Goal: Task Accomplishment & Management: Complete application form

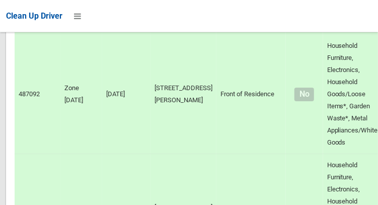
scroll to position [8119, 0]
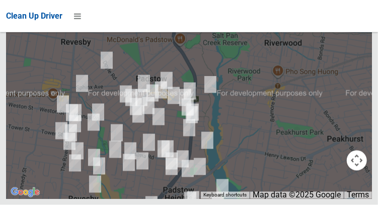
click at [265, 14] on button "OK" at bounding box center [253, 4] width 35 height 18
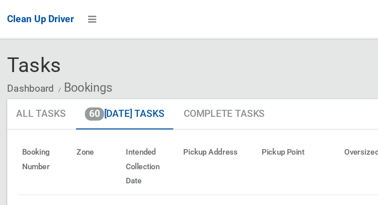
scroll to position [0, 0]
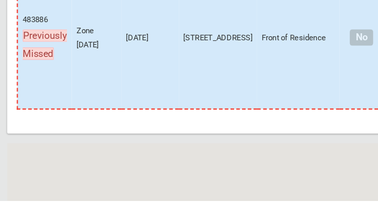
scroll to position [8119, 0]
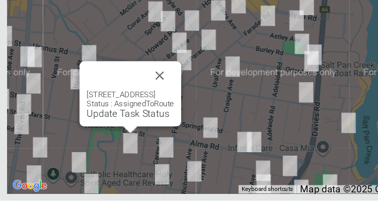
click at [83, 142] on div "1/81 Virginius Street, PADSTOW NSW 2211 Status : AssignedToRoute Update Task St…" at bounding box center [110, 115] width 86 height 55
click at [85, 142] on div "1/81 Virginius Street, PADSTOW NSW 2211 Status : AssignedToRoute Update Task St…" at bounding box center [110, 115] width 86 height 55
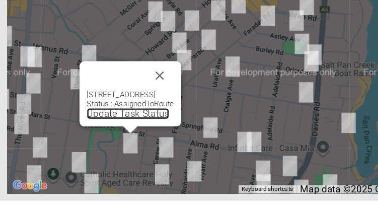
click at [106, 136] on link "Update Task Status" at bounding box center [107, 132] width 69 height 10
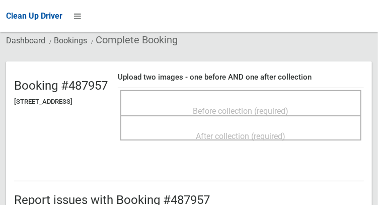
scroll to position [64, 0]
click at [289, 107] on span "Before collection (required)" at bounding box center [241, 112] width 96 height 10
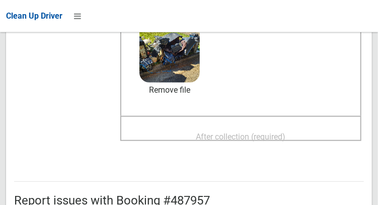
scroll to position [152, 0]
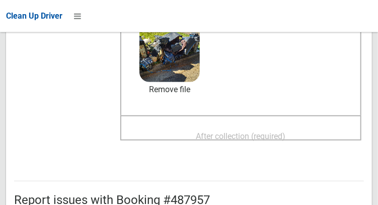
click at [286, 137] on span "After collection (required)" at bounding box center [241, 136] width 90 height 10
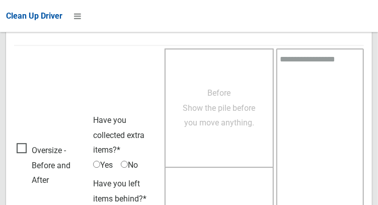
scroll to position [908, 0]
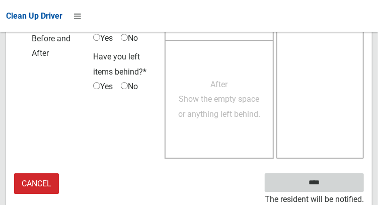
click at [313, 179] on input "****" at bounding box center [314, 182] width 99 height 19
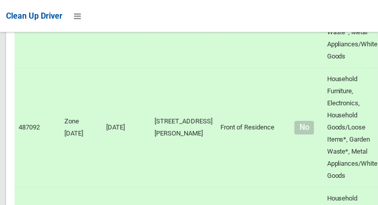
scroll to position [8119, 0]
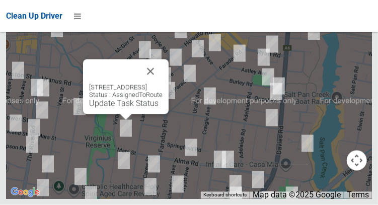
click at [109, 114] on div "[STREET_ADDRESS] Status : AssignedToRoute Update Task Status" at bounding box center [126, 86] width 86 height 55
click at [118, 108] on link "Update Task Status" at bounding box center [123, 104] width 69 height 10
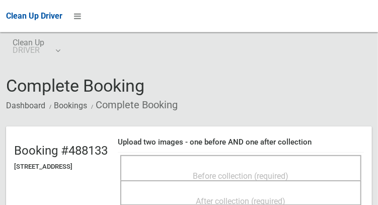
click at [270, 171] on span "Before collection (required)" at bounding box center [241, 176] width 96 height 10
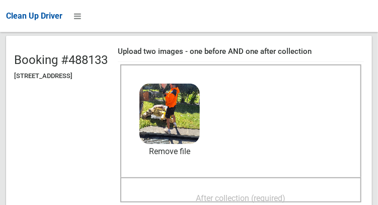
scroll to position [97, 0]
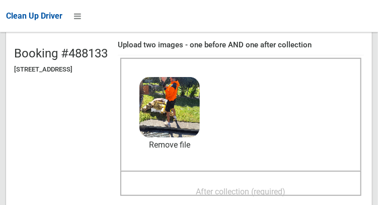
click at [274, 187] on span "After collection (required)" at bounding box center [241, 192] width 90 height 10
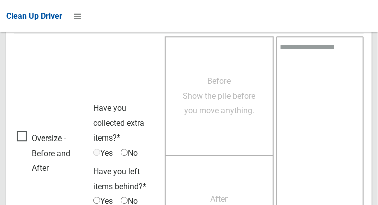
scroll to position [908, 0]
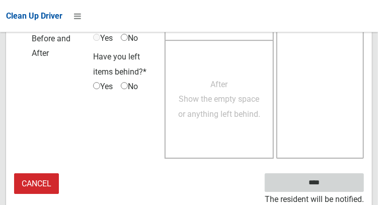
click at [316, 189] on input "****" at bounding box center [314, 182] width 99 height 19
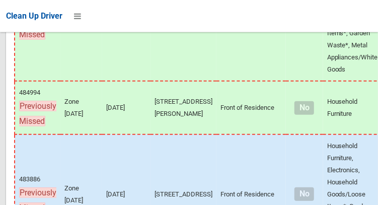
scroll to position [8119, 0]
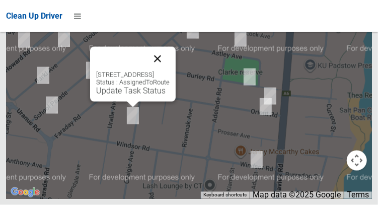
click at [170, 71] on button "Close" at bounding box center [157, 59] width 24 height 24
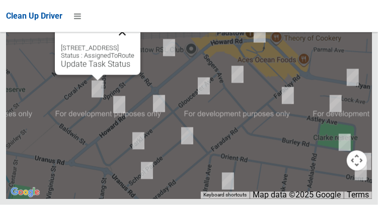
click at [134, 44] on button "Close" at bounding box center [122, 32] width 24 height 24
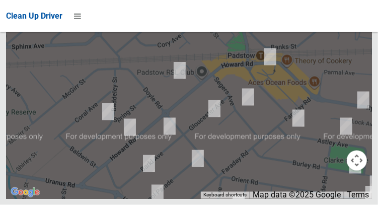
scroll to position [8033, 0]
click at [260, 14] on button "OK" at bounding box center [253, 4] width 35 height 18
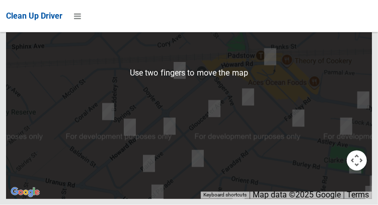
scroll to position [8119, 0]
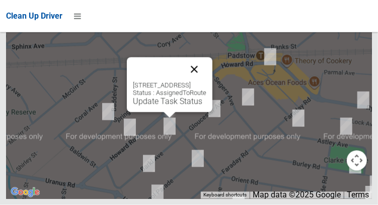
click at [206, 82] on button "Close" at bounding box center [194, 69] width 24 height 24
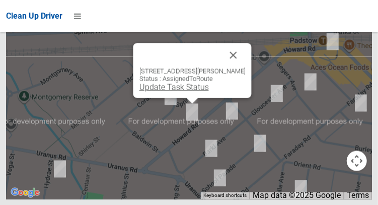
click at [186, 92] on link "Update Task Status" at bounding box center [173, 87] width 69 height 10
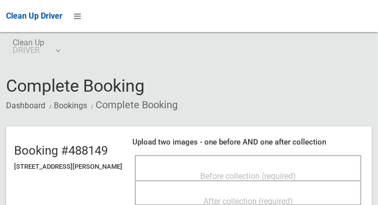
click at [264, 171] on span "Before collection (required)" at bounding box center [248, 176] width 96 height 10
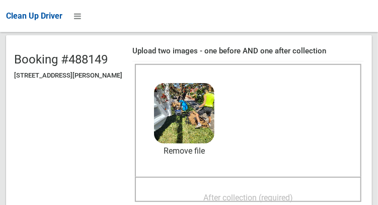
scroll to position [94, 0]
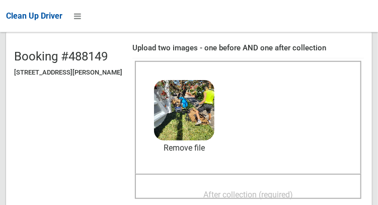
click at [270, 190] on span "After collection (required)" at bounding box center [248, 195] width 90 height 10
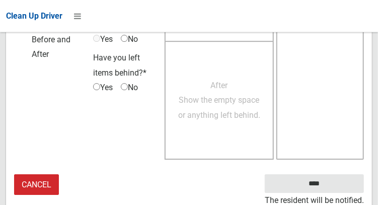
scroll to position [908, 0]
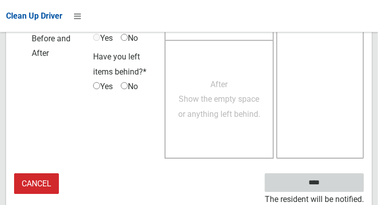
click at [321, 184] on input "****" at bounding box center [314, 182] width 99 height 19
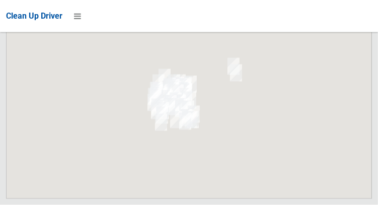
scroll to position [8119, 0]
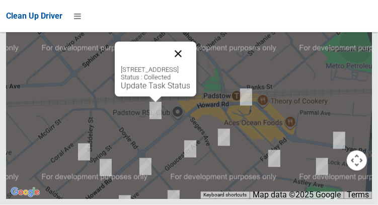
click at [190, 66] on button "Close" at bounding box center [178, 54] width 24 height 24
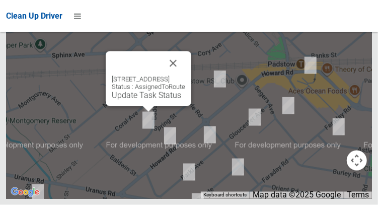
click at [151, 106] on div "18 Spring Street, PADSTOW NSW 2211 Status : AssignedToRoute Update Task Status" at bounding box center [149, 78] width 86 height 55
click at [140, 100] on link "Update Task Status" at bounding box center [146, 96] width 69 height 10
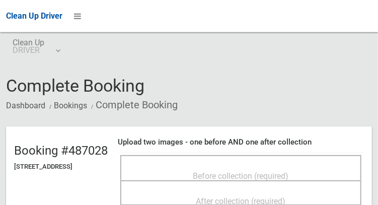
click at [278, 177] on span "Before collection (required)" at bounding box center [241, 176] width 96 height 10
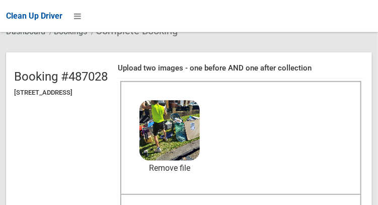
scroll to position [75, 0]
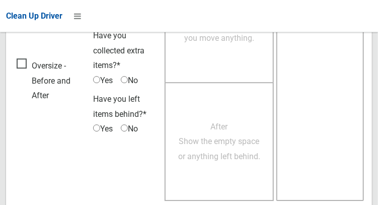
scroll to position [908, 0]
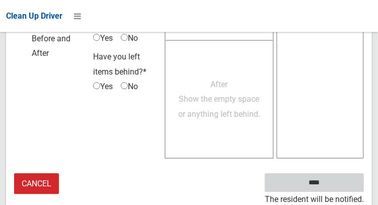
click at [314, 189] on input "****" at bounding box center [314, 182] width 99 height 19
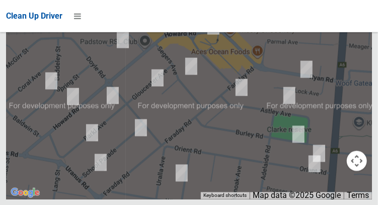
scroll to position [8074, 0]
click at [256, 14] on button "OK" at bounding box center [253, 4] width 35 height 18
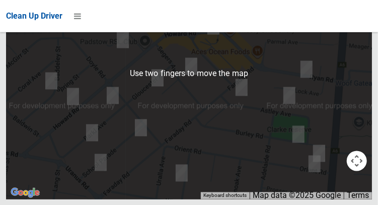
scroll to position [8119, 0]
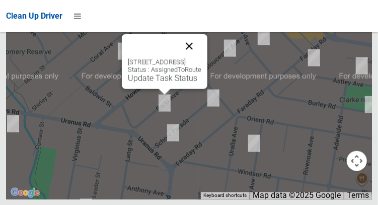
click at [201, 58] on button "Close" at bounding box center [189, 46] width 24 height 24
click at [160, 83] on link "Update Task Status" at bounding box center [162, 78] width 69 height 10
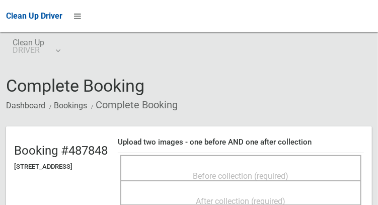
click at [233, 171] on span "Before collection (required)" at bounding box center [241, 176] width 96 height 10
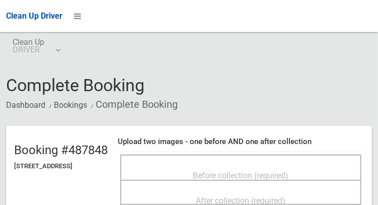
click at [225, 156] on div "Before collection (required)" at bounding box center [240, 166] width 241 height 25
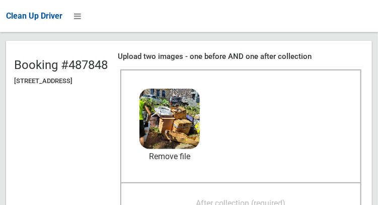
scroll to position [89, 0]
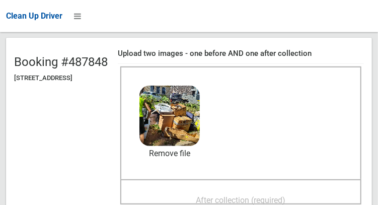
click at [278, 195] on span "After collection (required)" at bounding box center [241, 200] width 90 height 10
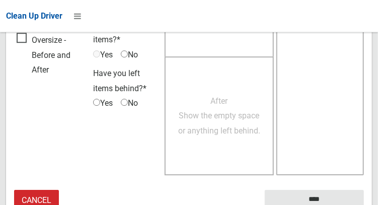
scroll to position [908, 0]
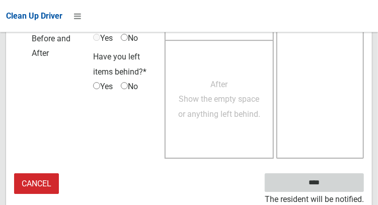
click at [329, 183] on input "****" at bounding box center [314, 182] width 99 height 19
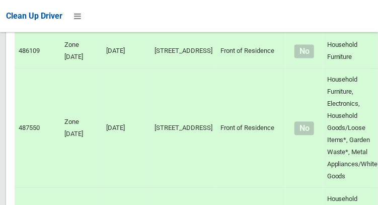
scroll to position [8119, 0]
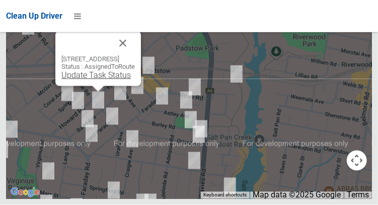
click at [95, 80] on link "Update Task Status" at bounding box center [95, 75] width 69 height 10
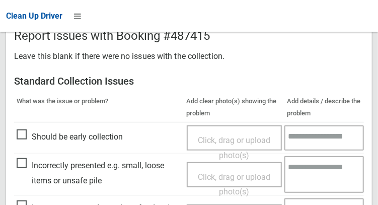
scroll to position [228, 0]
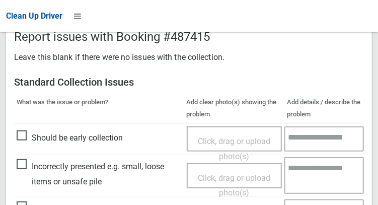
click at [22, 163] on span "Incorrectly presented e.g. small, loose items or unsafe pile" at bounding box center [99, 174] width 165 height 30
click at [213, 180] on span "Click, drag or upload photo(s)" at bounding box center [234, 185] width 72 height 25
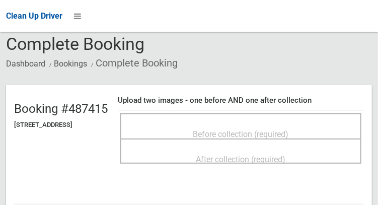
scroll to position [39, 0]
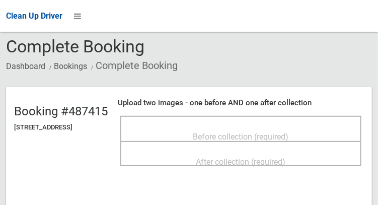
click at [286, 127] on div "Before collection (required)" at bounding box center [240, 136] width 219 height 19
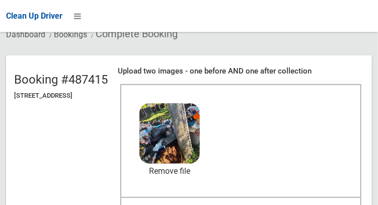
scroll to position [94, 0]
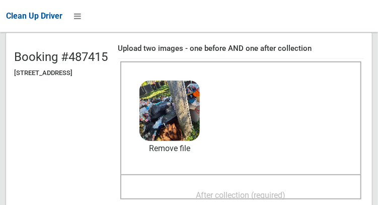
click at [274, 190] on span "After collection (required)" at bounding box center [241, 195] width 90 height 10
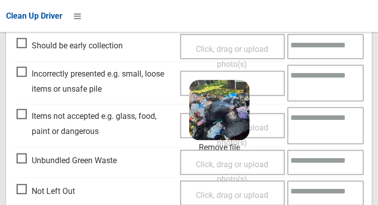
scroll to position [498, 0]
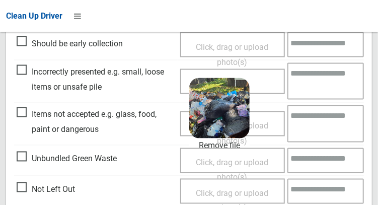
click at [267, 82] on div "Click, drag or upload photo(s) 4.7 MB 2025-10-0209.48.536755554366264911749.jpg…" at bounding box center [232, 81] width 105 height 25
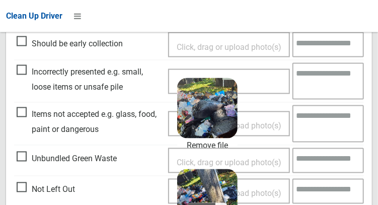
click at [331, 82] on textarea at bounding box center [327, 81] width 71 height 37
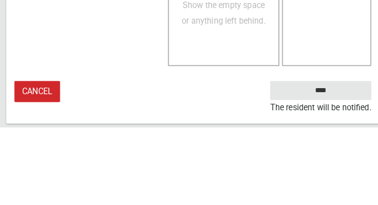
scroll to position [931, 0]
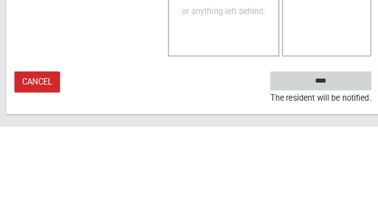
type textarea "**********"
click at [323, 169] on input "****" at bounding box center [314, 159] width 99 height 19
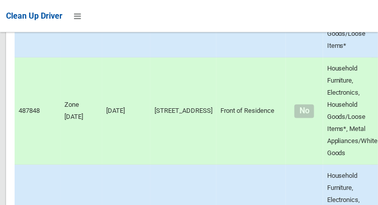
scroll to position [2006, 0]
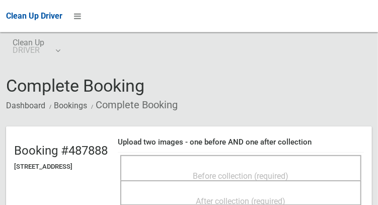
click at [289, 171] on span "Before collection (required)" at bounding box center [241, 176] width 96 height 10
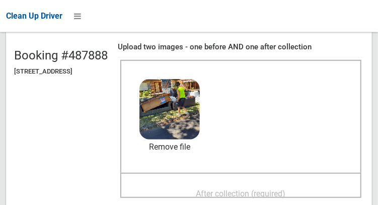
scroll to position [105, 0]
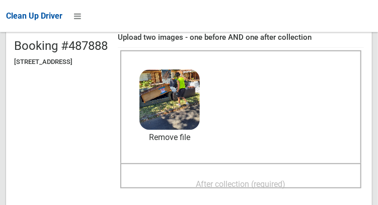
click at [253, 174] on div "After collection (required)" at bounding box center [240, 183] width 219 height 19
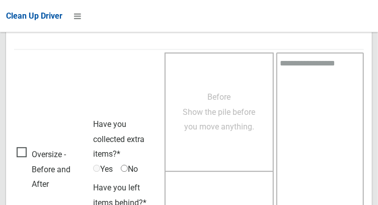
scroll to position [908, 0]
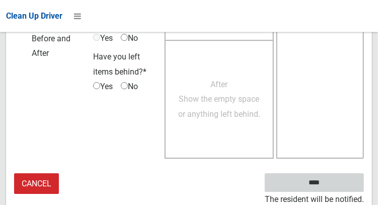
click at [317, 189] on input "****" at bounding box center [314, 182] width 99 height 19
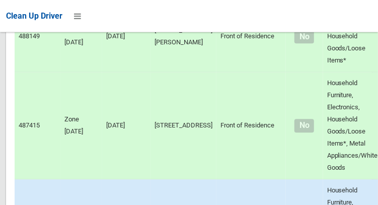
scroll to position [1815, 0]
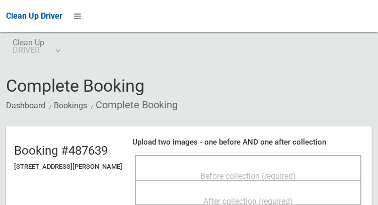
click at [275, 171] on span "Before collection (required)" at bounding box center [248, 176] width 96 height 10
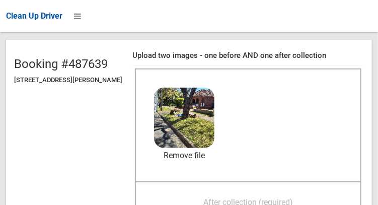
scroll to position [87, 0]
click at [268, 197] on span "After collection (required)" at bounding box center [248, 202] width 90 height 10
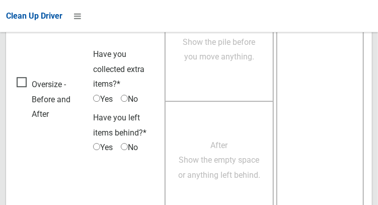
scroll to position [908, 0]
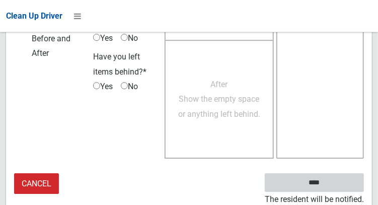
click at [306, 178] on input "****" at bounding box center [314, 182] width 99 height 19
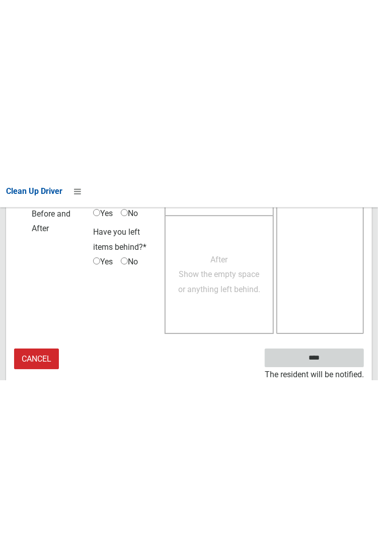
scroll to position [581, 0]
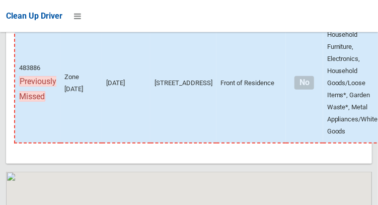
scroll to position [8118, 0]
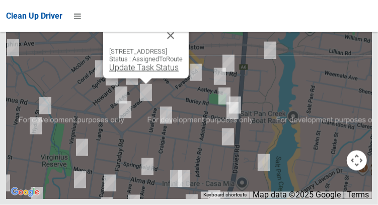
click at [145, 72] on link "Update Task Status" at bounding box center [143, 68] width 69 height 10
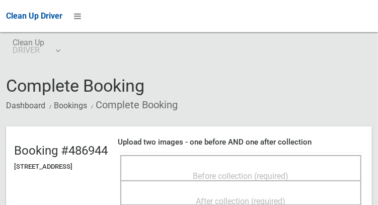
click at [276, 176] on span "Before collection (required)" at bounding box center [241, 176] width 96 height 10
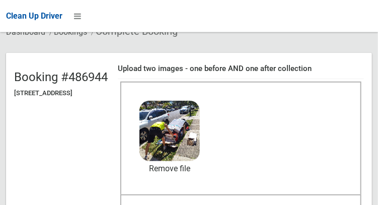
scroll to position [78, 0]
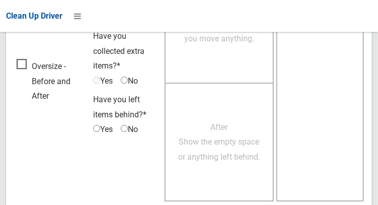
scroll to position [908, 0]
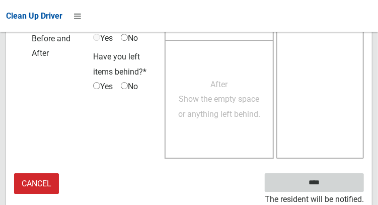
click at [329, 188] on input "****" at bounding box center [314, 182] width 99 height 19
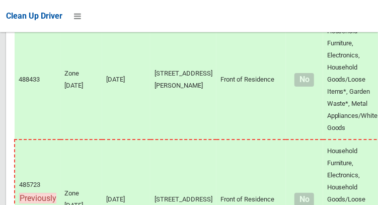
scroll to position [8119, 0]
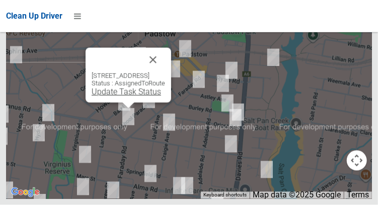
click at [124, 97] on link "Update Task Status" at bounding box center [126, 92] width 69 height 10
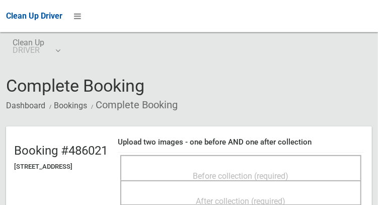
click at [248, 172] on span "Before collection (required)" at bounding box center [241, 176] width 96 height 10
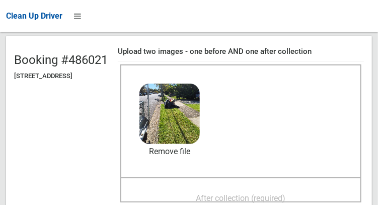
scroll to position [93, 0]
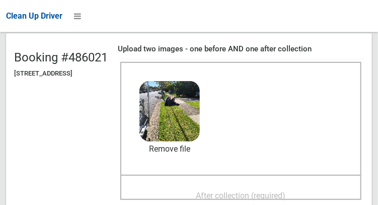
click at [277, 193] on span "After collection (required)" at bounding box center [241, 196] width 90 height 10
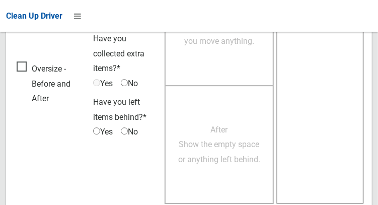
scroll to position [908, 0]
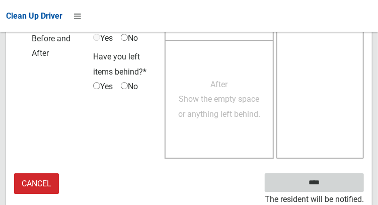
click at [320, 182] on input "****" at bounding box center [314, 182] width 99 height 19
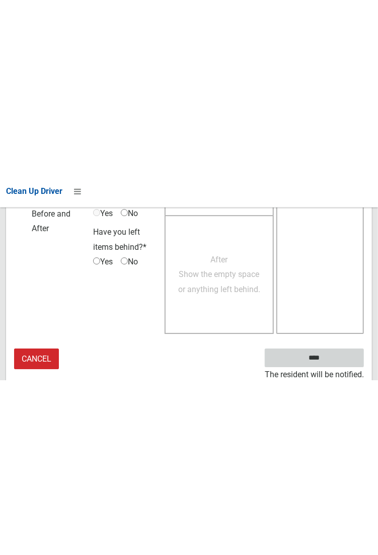
scroll to position [581, 0]
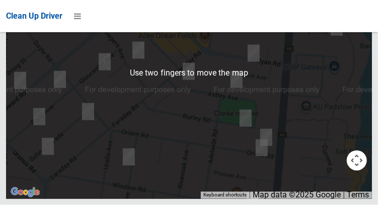
scroll to position [8058, 0]
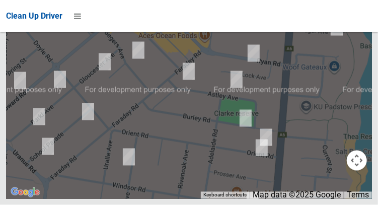
click at [254, 14] on button "OK" at bounding box center [253, 4] width 35 height 18
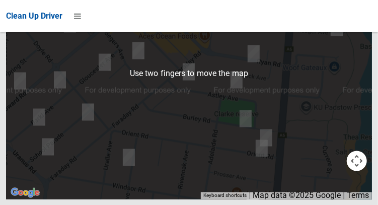
scroll to position [8119, 0]
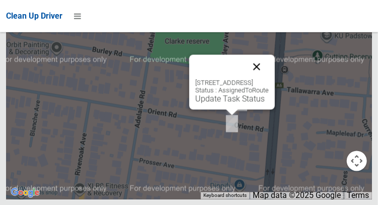
click at [268, 79] on button "Close" at bounding box center [257, 66] width 24 height 24
click at [236, 109] on div "5 Orient Road, PADSTOW NSW 2211 Status : AssignedToRoute Update Task Status" at bounding box center [232, 81] width 86 height 55
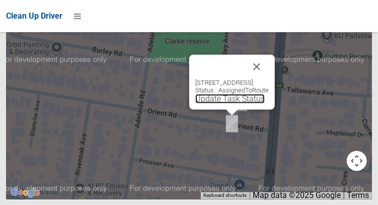
click at [240, 103] on link "Update Task Status" at bounding box center [229, 99] width 69 height 10
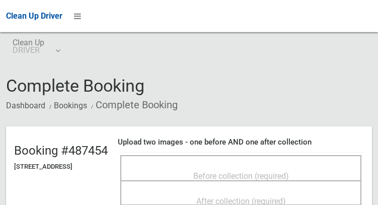
click at [261, 171] on span "Before collection (required)" at bounding box center [241, 176] width 96 height 10
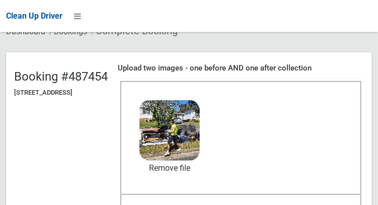
scroll to position [77, 0]
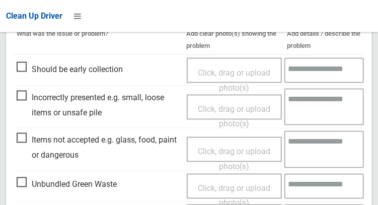
scroll to position [473, 0]
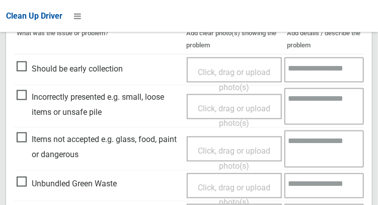
click at [22, 140] on span "Items not accepted e.g. glass, food, paint or dangerous" at bounding box center [99, 147] width 165 height 30
click at [210, 152] on span "Click, drag or upload photo(s)" at bounding box center [234, 158] width 72 height 25
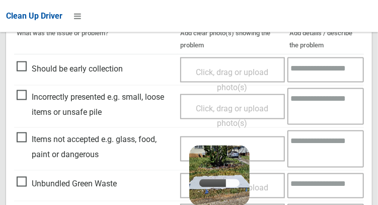
click at [318, 146] on textarea at bounding box center [325, 148] width 76 height 37
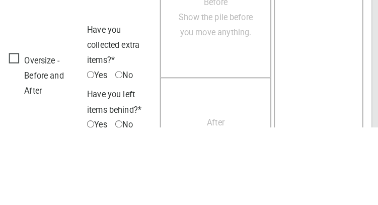
scroll to position [931, 0]
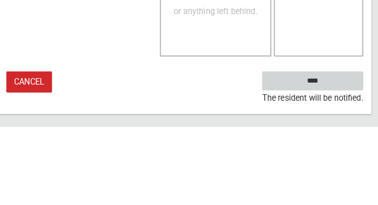
type textarea "**********"
click at [338, 161] on input "****" at bounding box center [314, 159] width 99 height 19
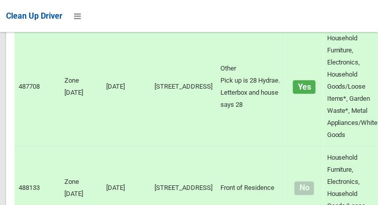
scroll to position [2956, 0]
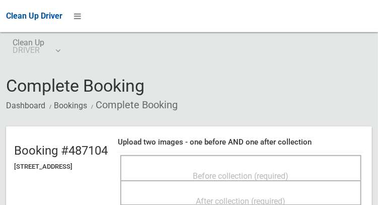
click at [264, 171] on span "Before collection (required)" at bounding box center [241, 176] width 96 height 10
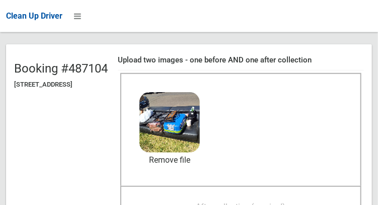
scroll to position [84, 0]
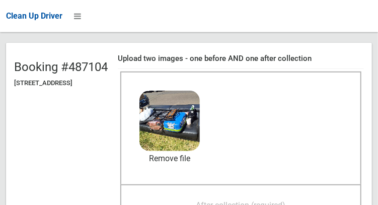
click at [286, 200] on span "After collection (required)" at bounding box center [241, 205] width 90 height 10
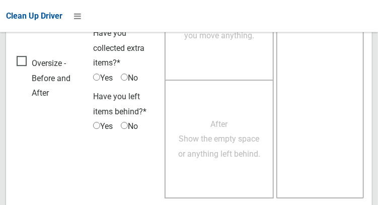
scroll to position [908, 0]
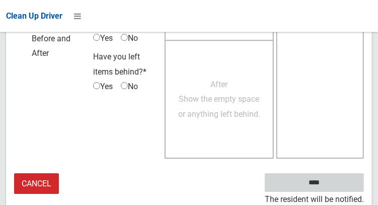
click at [320, 183] on input "****" at bounding box center [314, 182] width 99 height 19
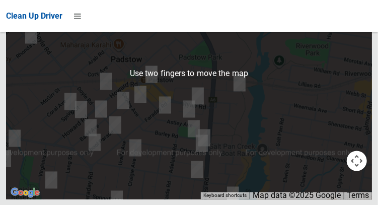
scroll to position [8094, 0]
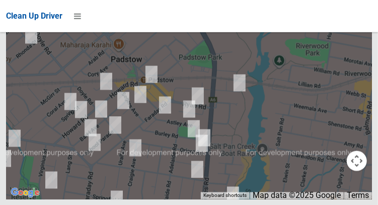
click at [263, 14] on button "OK" at bounding box center [253, 4] width 35 height 18
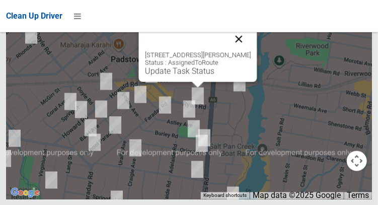
click at [236, 51] on button "Close" at bounding box center [238, 39] width 24 height 24
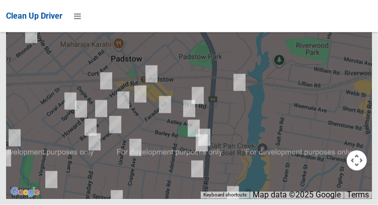
scroll to position [6984, 0]
click at [341, 104] on div at bounding box center [189, 102] width 378 height 205
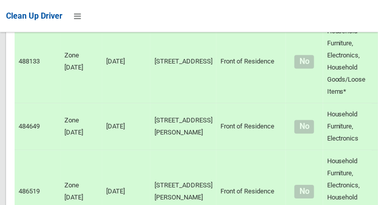
scroll to position [3097, 0]
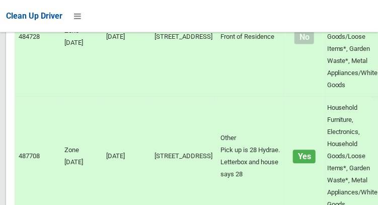
scroll to position [2884, 0]
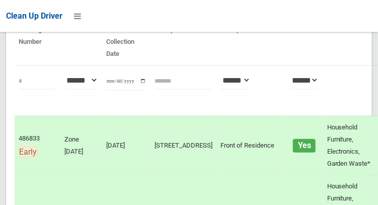
scroll to position [0, 0]
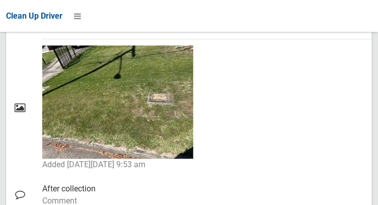
scroll to position [687, 0]
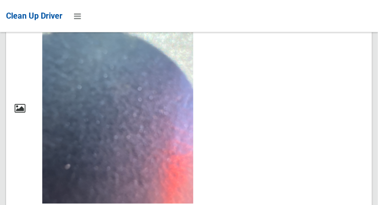
scroll to position [800, 0]
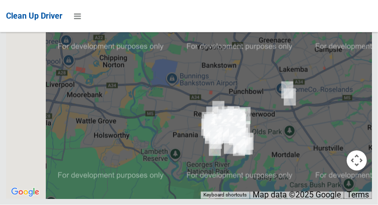
scroll to position [8072, 0]
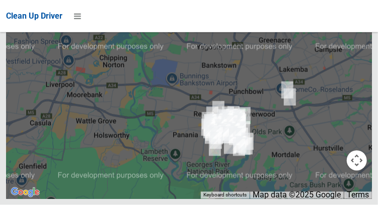
click at [253, 14] on button "OK" at bounding box center [253, 4] width 35 height 18
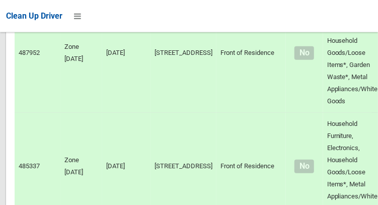
scroll to position [1241, 0]
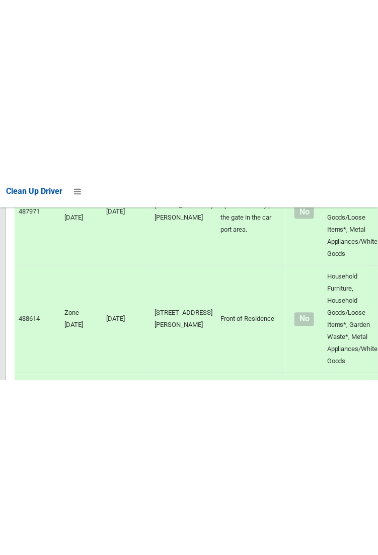
scroll to position [0, 0]
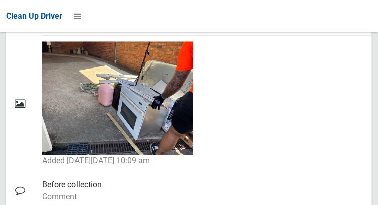
scroll to position [530, 0]
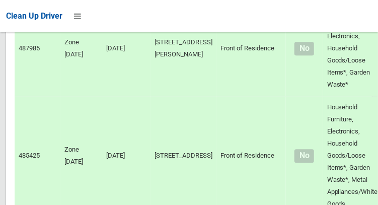
scroll to position [4218, 0]
